Goal: Navigation & Orientation: Find specific page/section

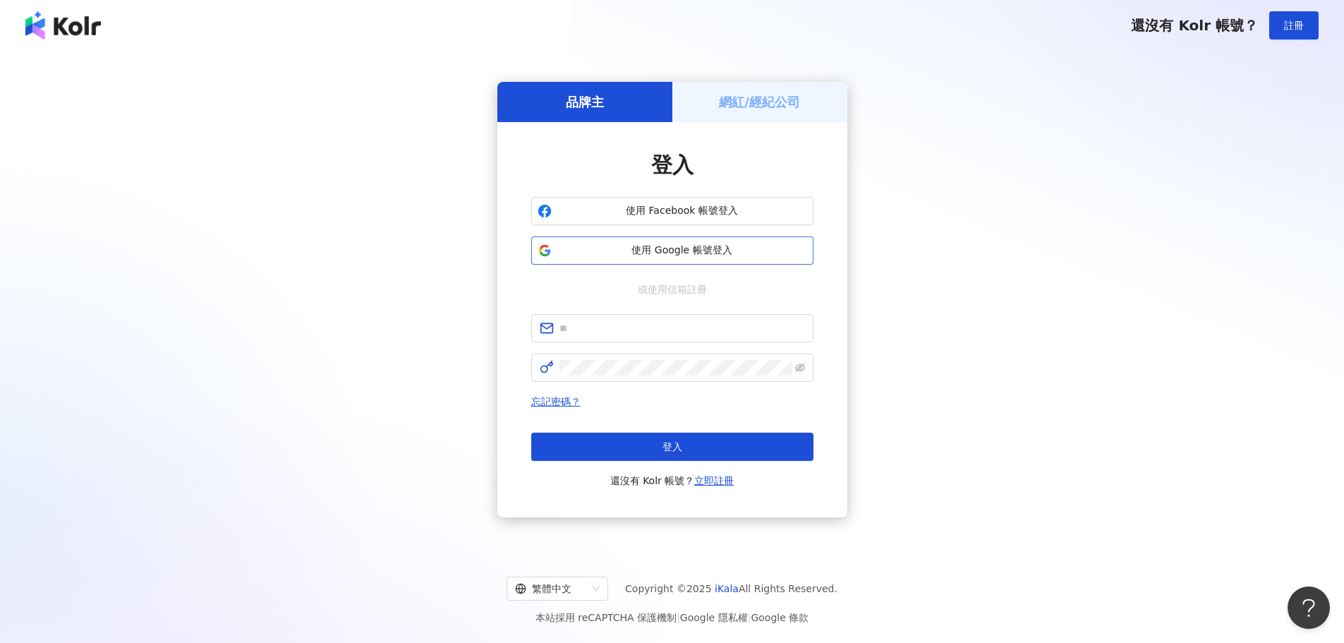
click at [676, 258] on button "使用 Google 帳號登入" at bounding box center [672, 250] width 282 height 28
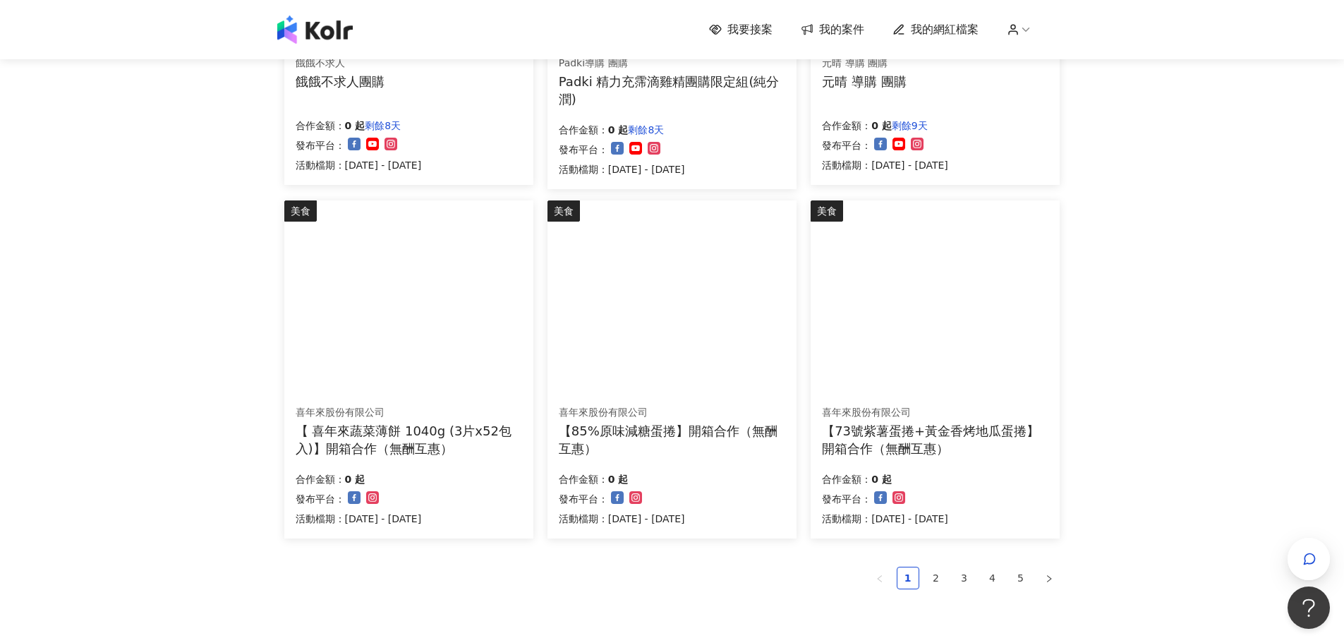
scroll to position [871, 0]
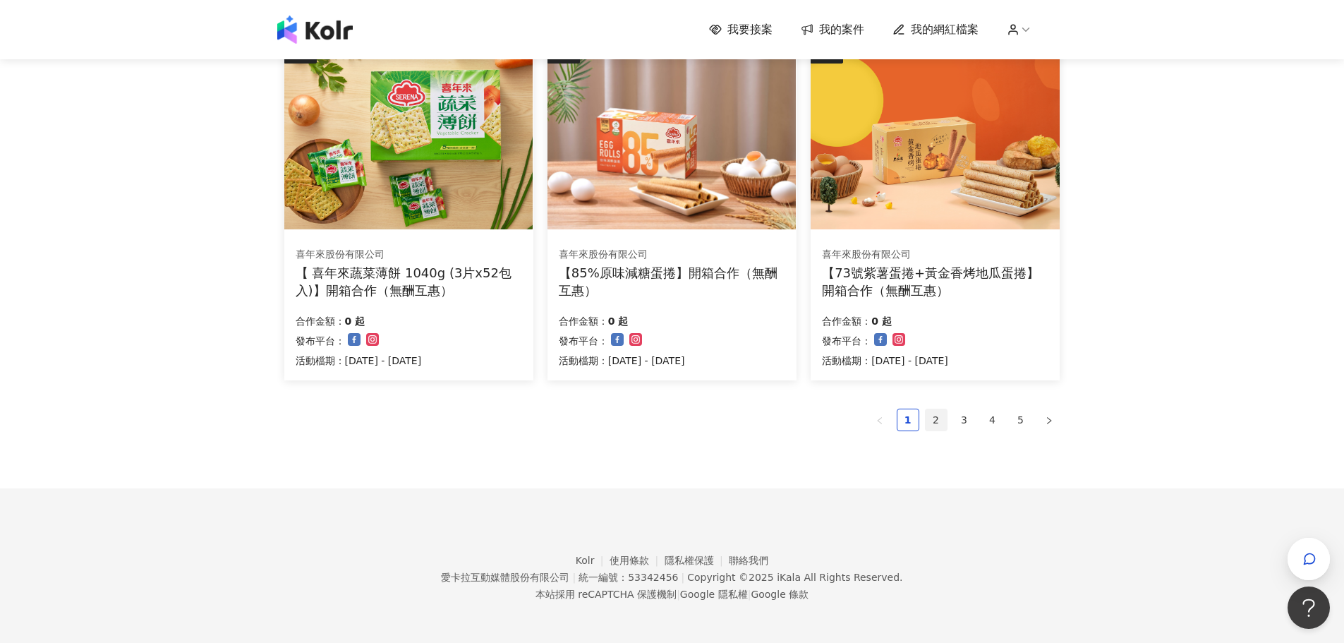
click at [940, 426] on link "2" at bounding box center [935, 419] width 21 height 21
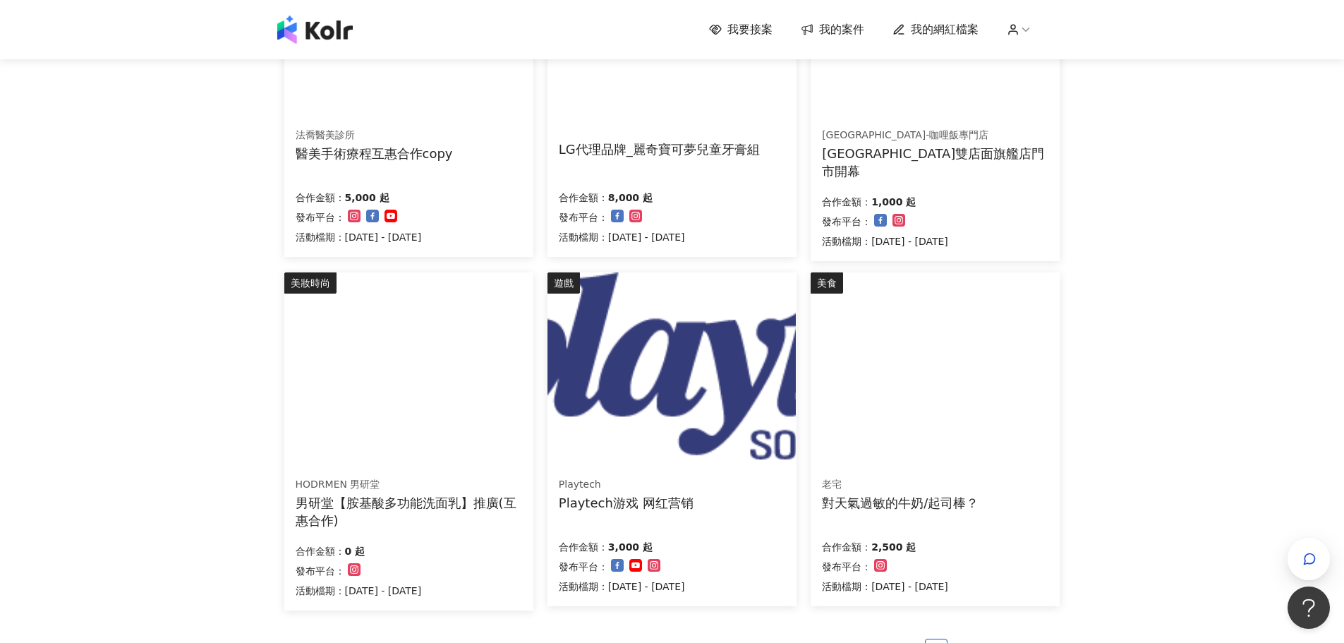
scroll to position [801, 0]
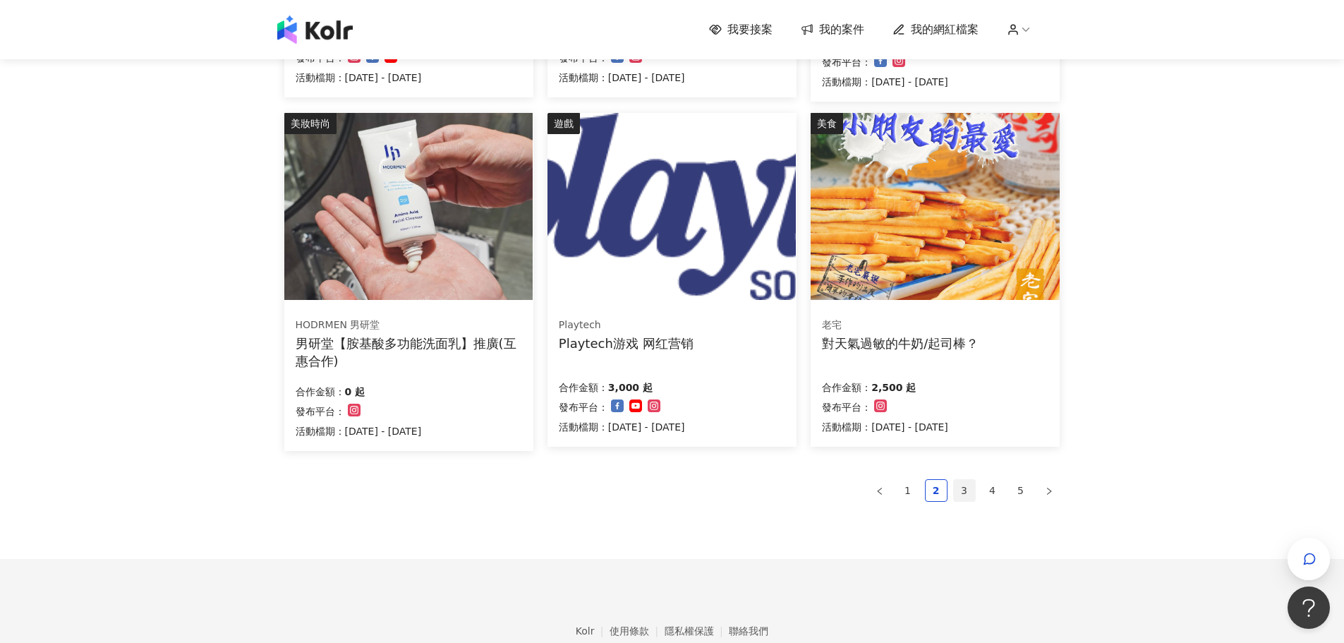
click at [966, 487] on link "3" at bounding box center [964, 490] width 21 height 21
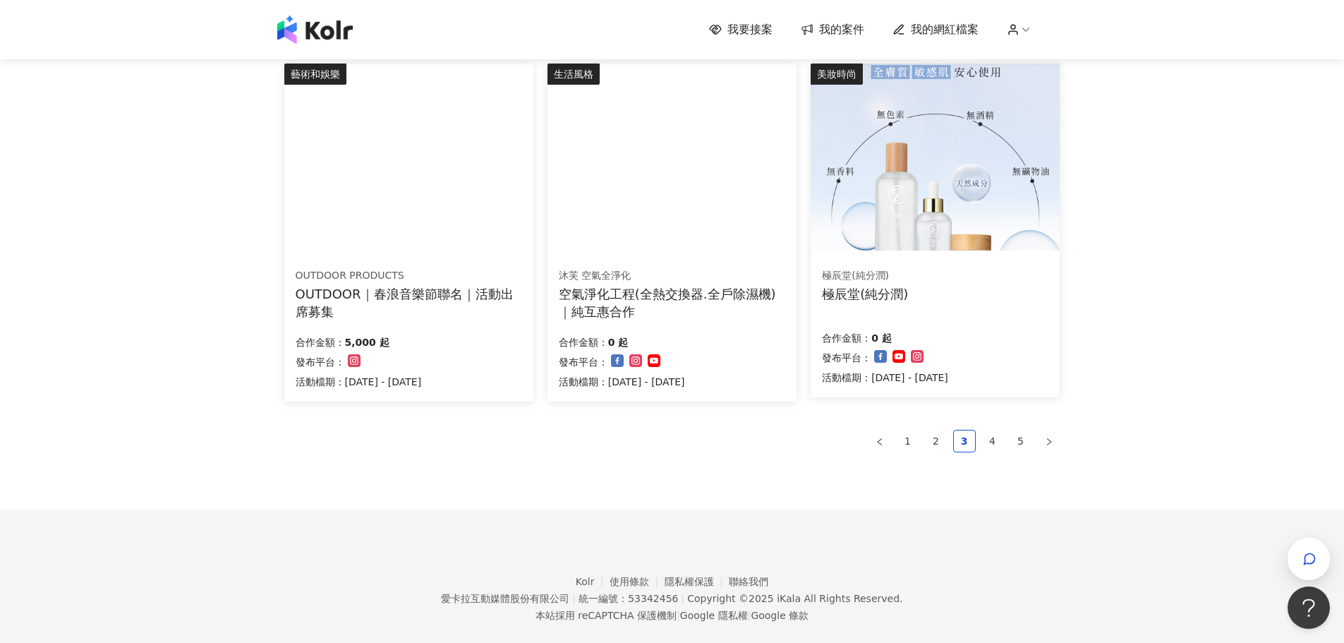
scroll to position [871, 0]
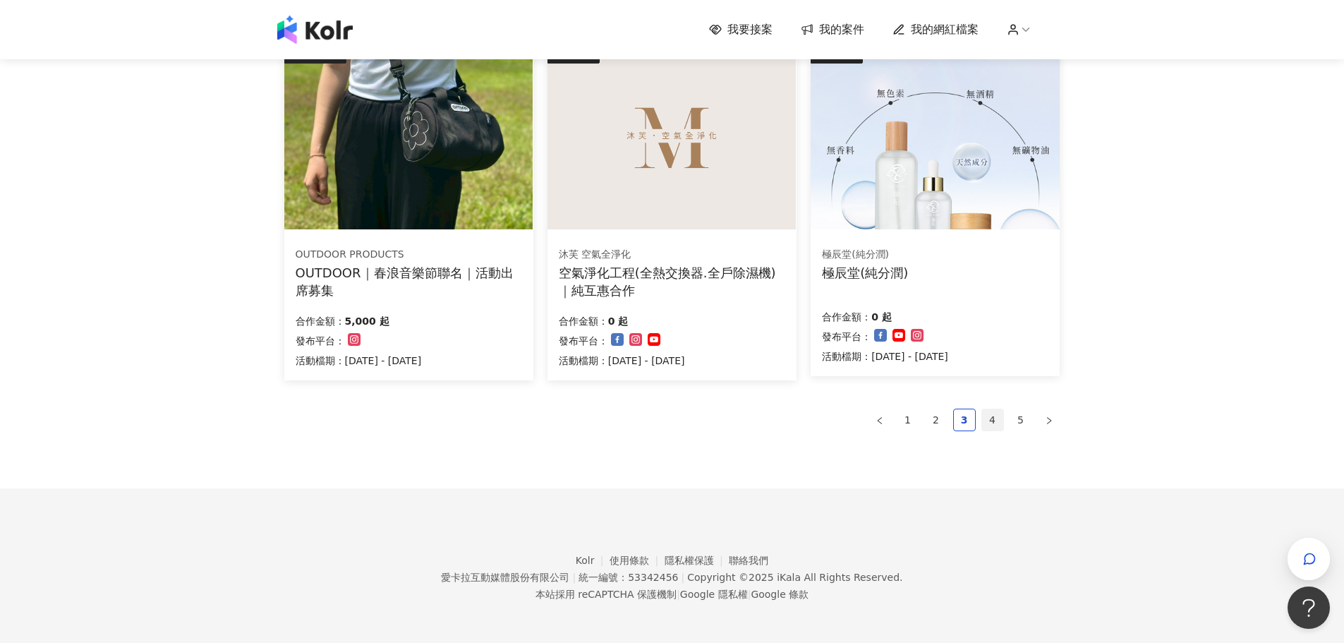
click at [990, 425] on link "4" at bounding box center [992, 419] width 21 height 21
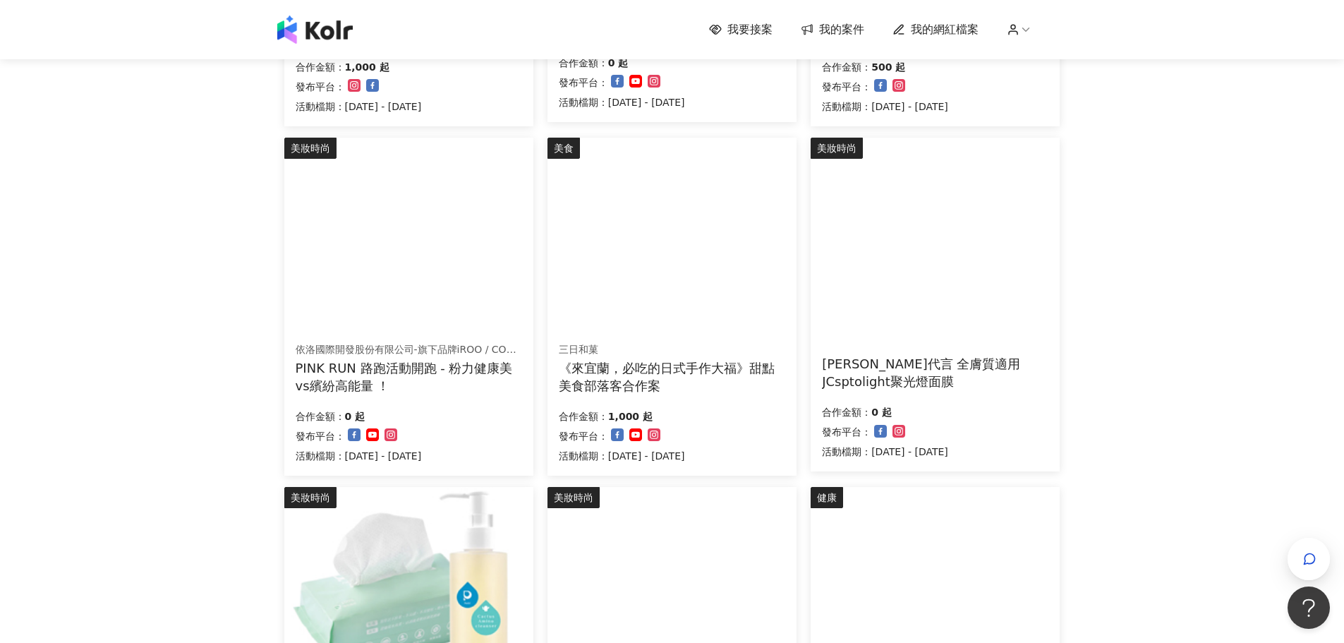
scroll to position [660, 0]
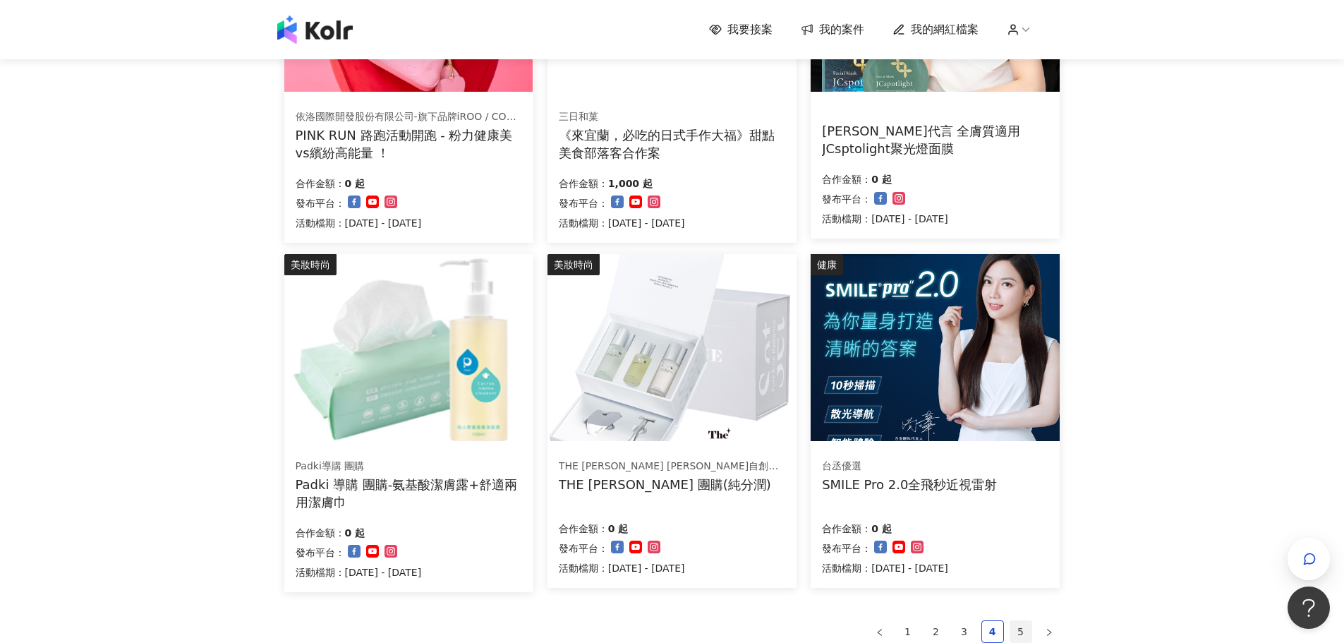
click at [1022, 624] on link "5" at bounding box center [1020, 631] width 21 height 21
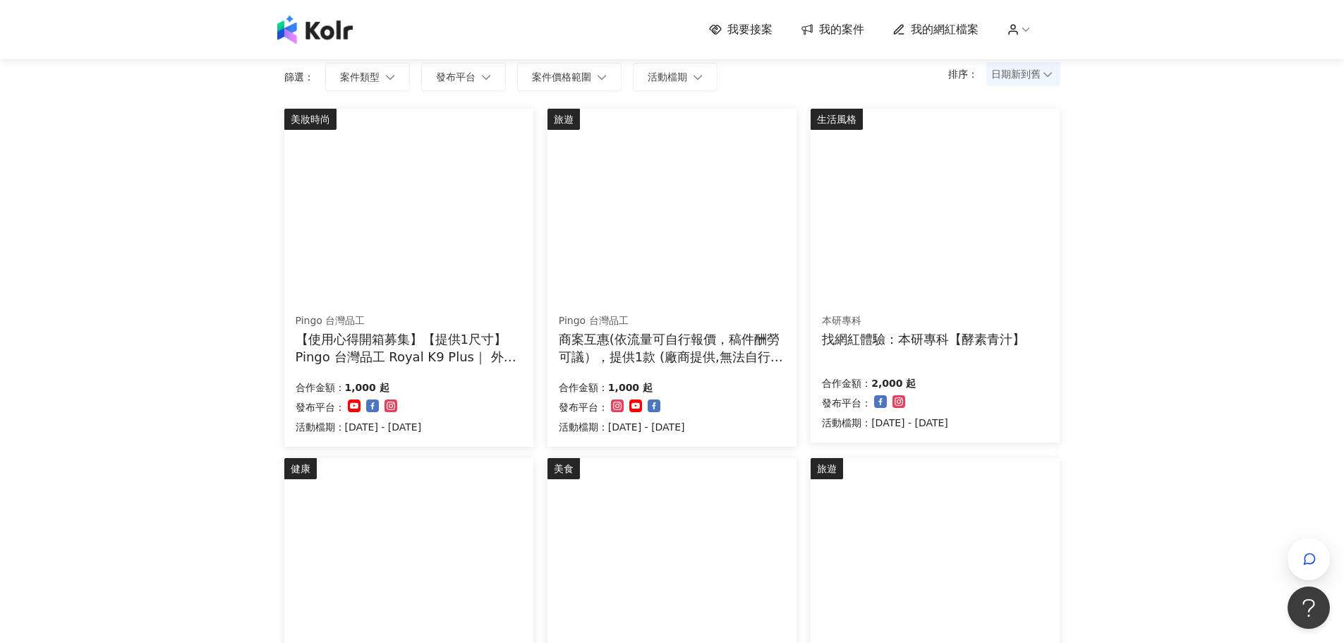
scroll to position [0, 0]
